Goal: Entertainment & Leisure: Consume media (video, audio)

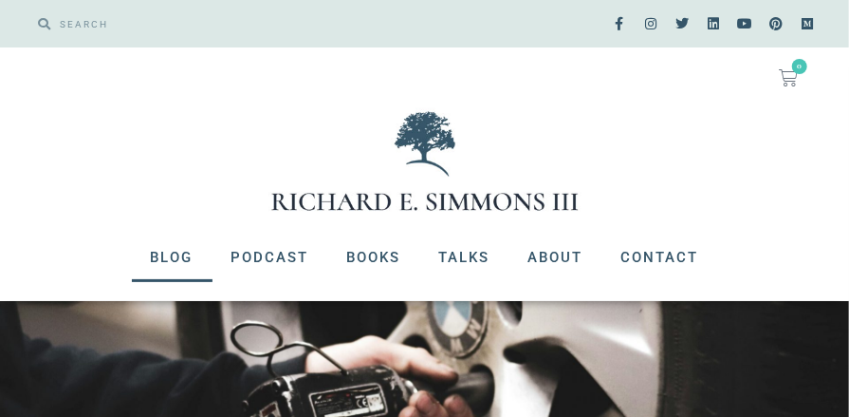
click at [176, 253] on link "Blog" at bounding box center [172, 256] width 81 height 49
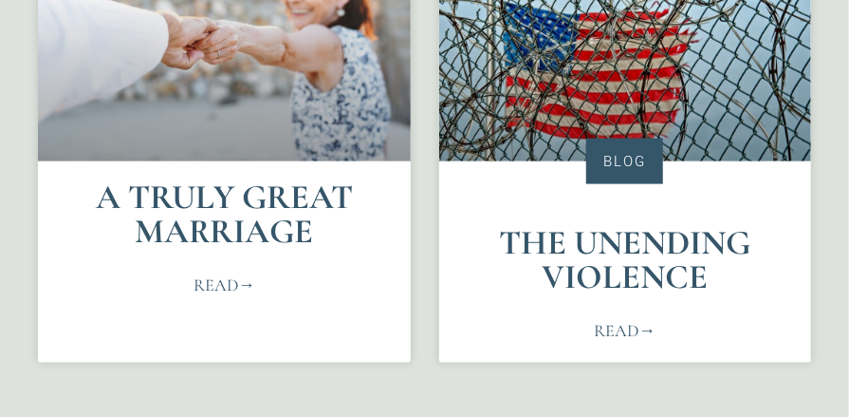
scroll to position [847, 0]
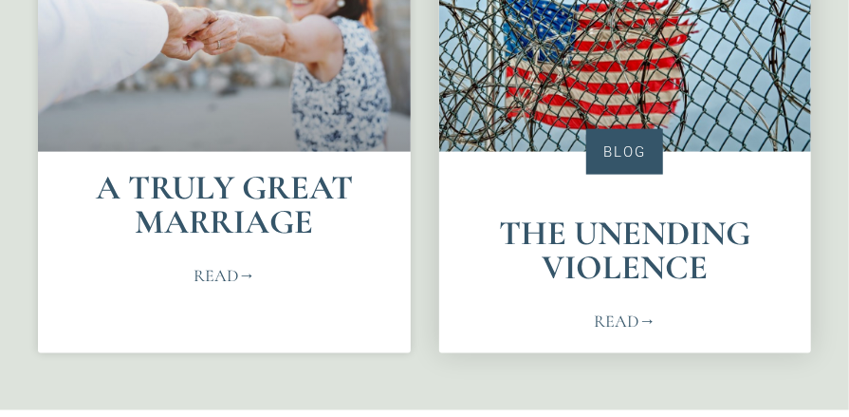
click at [603, 320] on link "Read" at bounding box center [625, 321] width 62 height 26
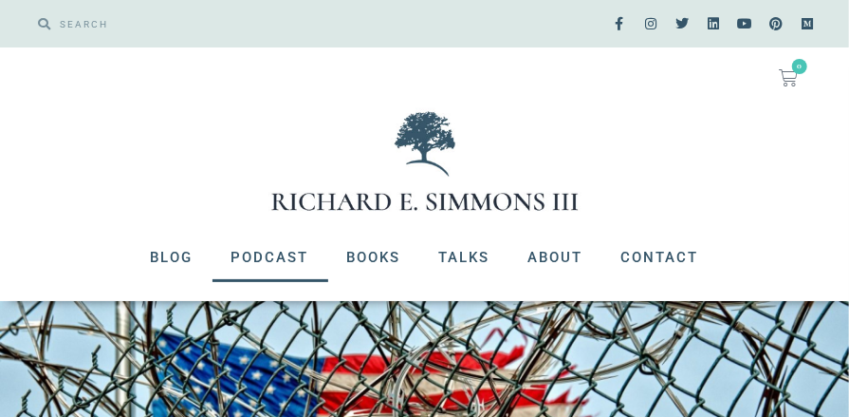
click at [248, 257] on link "Podcast" at bounding box center [271, 256] width 116 height 49
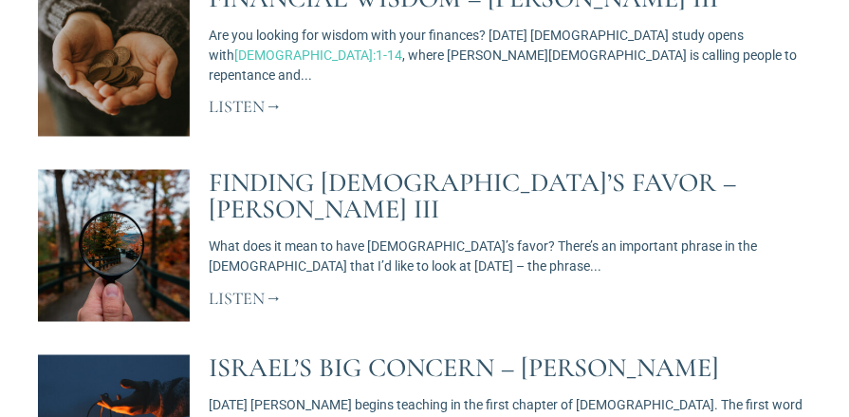
scroll to position [1279, 0]
